Goal: Transaction & Acquisition: Purchase product/service

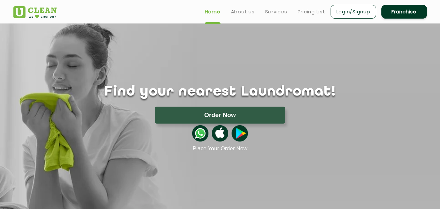
drag, startPoint x: 444, startPoint y: 0, endPoint x: 444, endPoint y: 16, distance: 16.0
click at [440, 16] on html "Home About us Services Pricing List Login/Signup Franchise Home About us Franch…" at bounding box center [220, 104] width 440 height 209
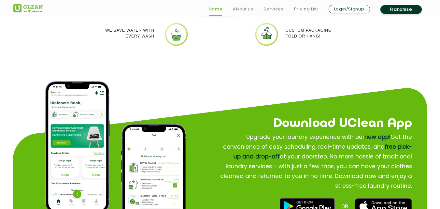
scroll to position [743, 0]
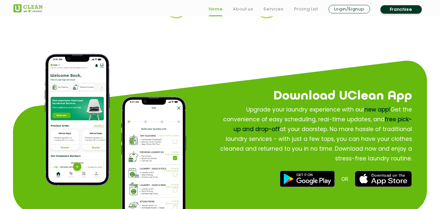
click at [65, 92] on img at bounding box center [77, 120] width 65 height 132
click at [307, 180] on img at bounding box center [307, 179] width 55 height 16
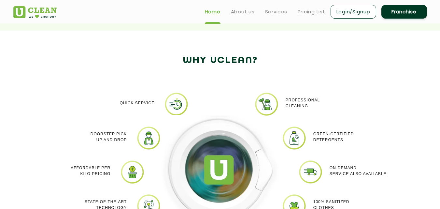
scroll to position [455, 0]
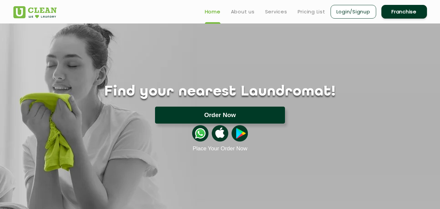
click at [213, 116] on button "Order Now" at bounding box center [220, 115] width 130 height 17
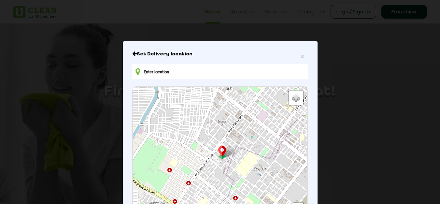
click at [161, 71] on input "text" at bounding box center [219, 71] width 175 height 15
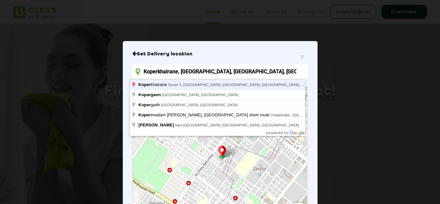
type input "Koperkhairane, Sector 5, Kopar Khairane, Navi Mumbai, Maharashtra, India"
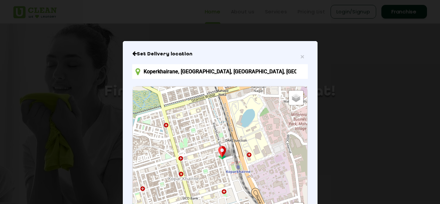
drag, startPoint x: 239, startPoint y: 51, endPoint x: 243, endPoint y: 29, distance: 22.5
click at [243, 29] on div "× Set Delivery location Koperkhairane, Sector 5, Kopar Khairane, Navi Mumbai, M…" at bounding box center [220, 102] width 440 height 204
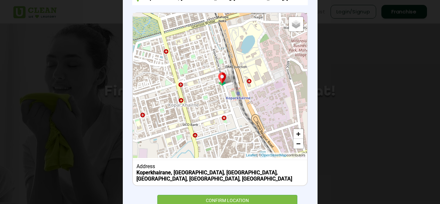
scroll to position [91, 0]
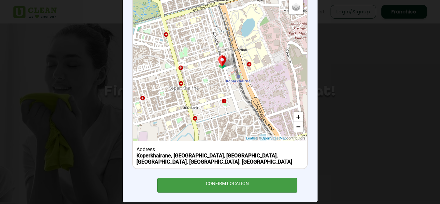
click at [201, 184] on div "CONFIRM LOCATION" at bounding box center [227, 185] width 140 height 15
